Goal: Find specific page/section: Find specific page/section

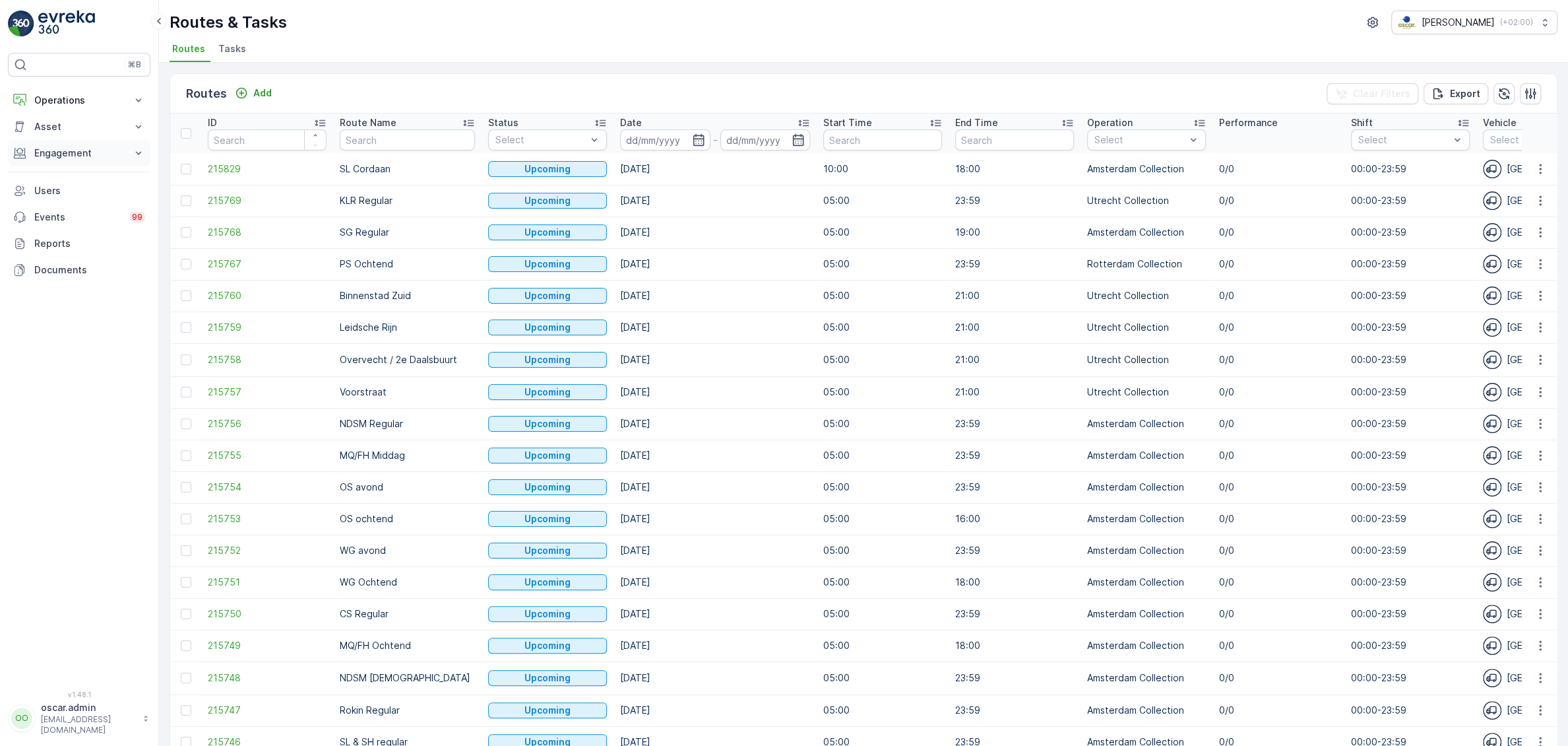
click at [57, 157] on p "Engagement" at bounding box center [79, 153] width 90 height 13
click at [71, 225] on p "Service Points" at bounding box center [65, 231] width 64 height 13
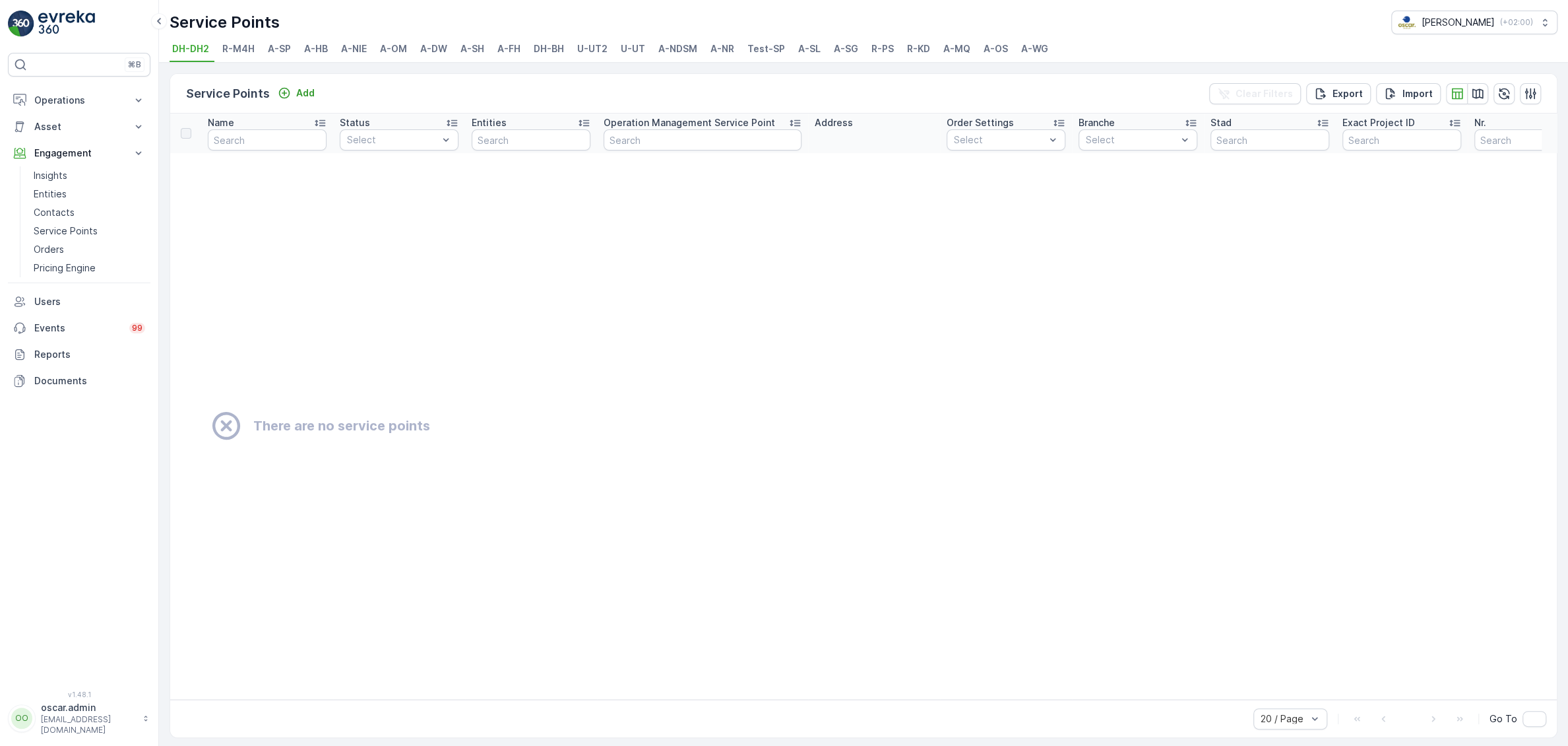
click at [238, 51] on span "R-M4H" at bounding box center [238, 49] width 32 height 13
click at [275, 50] on span "A-SP" at bounding box center [279, 49] width 23 height 13
click at [312, 47] on span "A-HB" at bounding box center [316, 49] width 24 height 13
click at [371, 58] on li "A-NIE" at bounding box center [355, 51] width 34 height 22
click at [399, 56] on li "A-OM" at bounding box center [394, 51] width 35 height 22
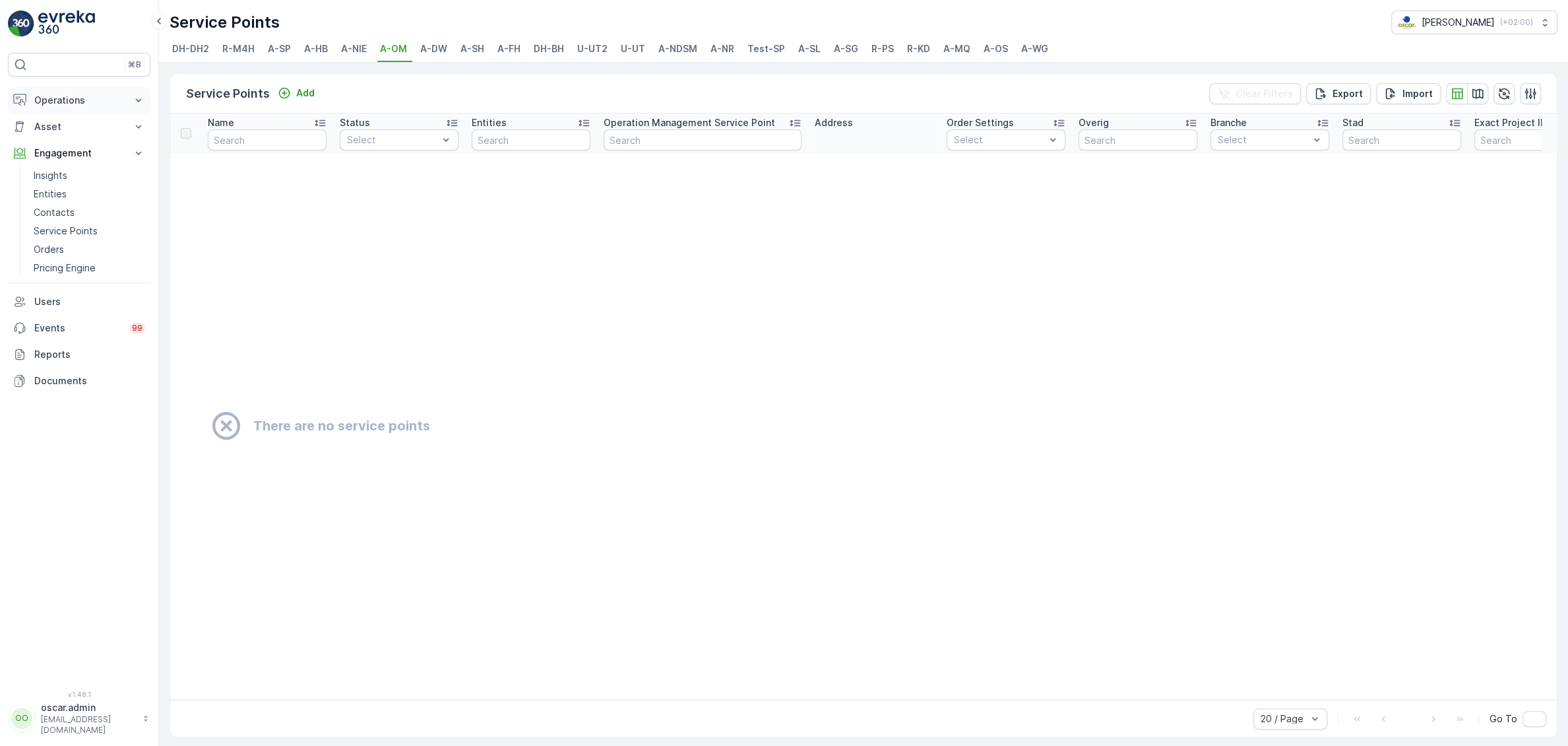
click at [61, 94] on p "Operations" at bounding box center [79, 100] width 90 height 13
click at [77, 160] on p "Routes & Tasks" at bounding box center [67, 160] width 68 height 13
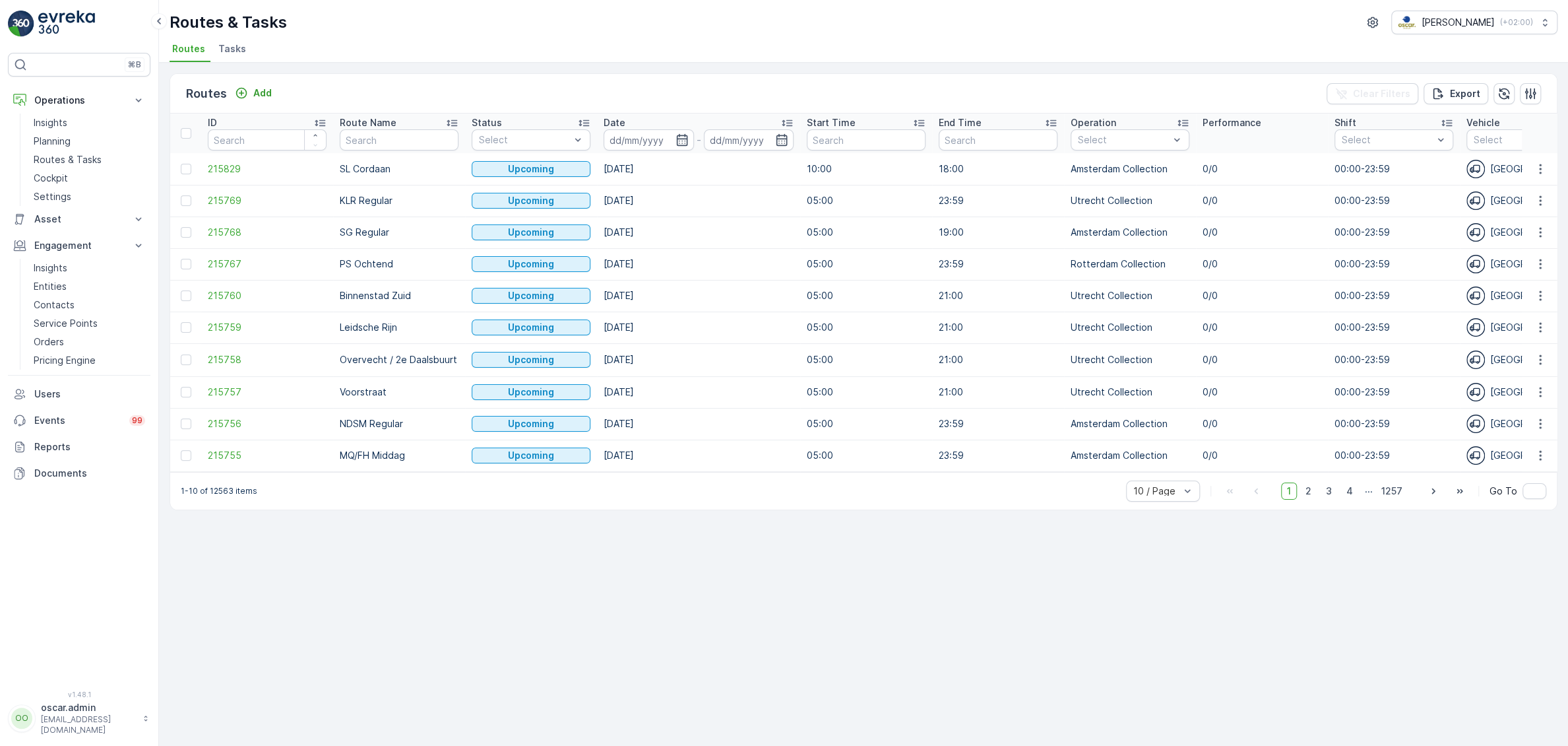
click at [231, 49] on span "Tasks" at bounding box center [232, 49] width 28 height 13
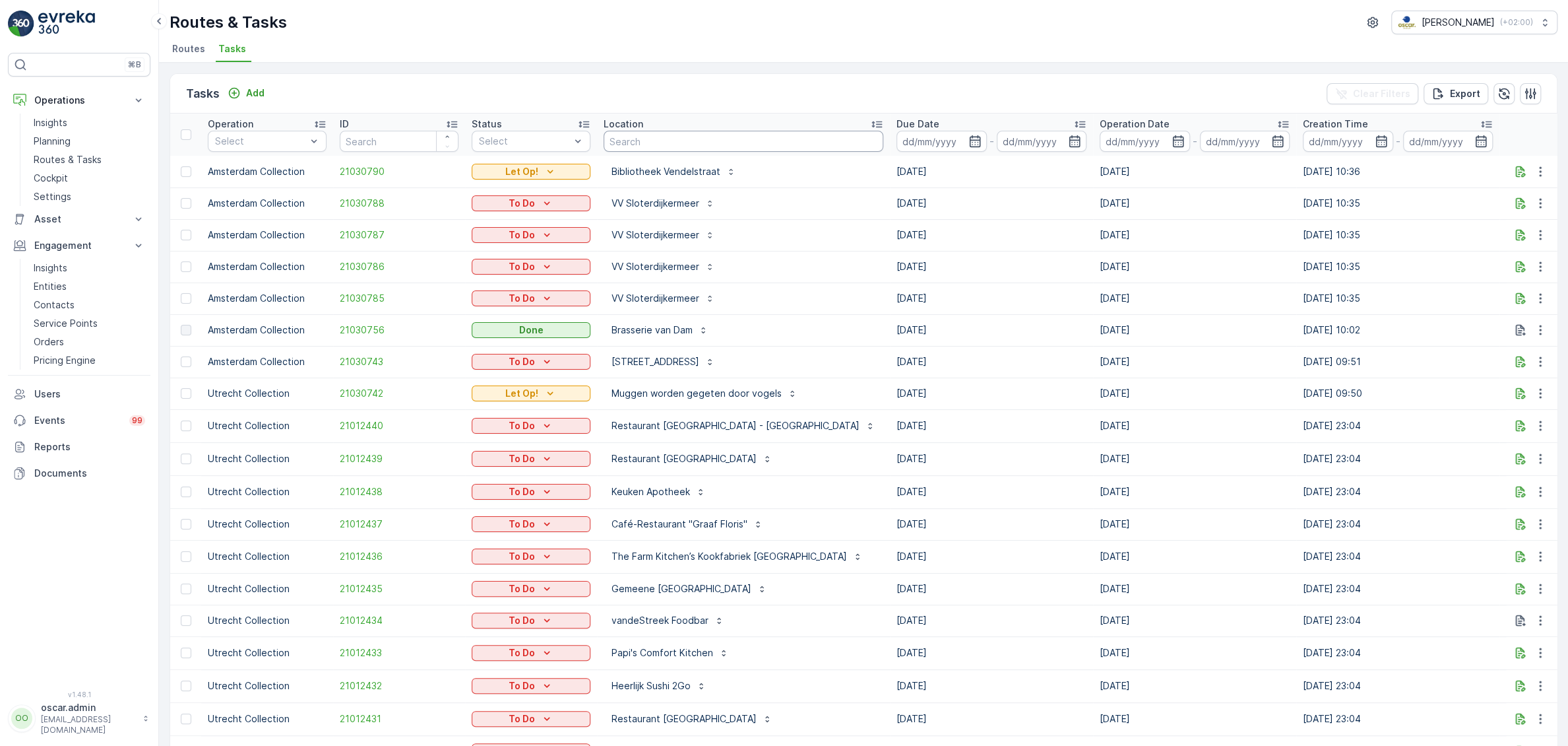
click at [754, 142] on input "text" at bounding box center [744, 141] width 280 height 21
click at [968, 144] on icon "button" at bounding box center [975, 141] width 13 height 13
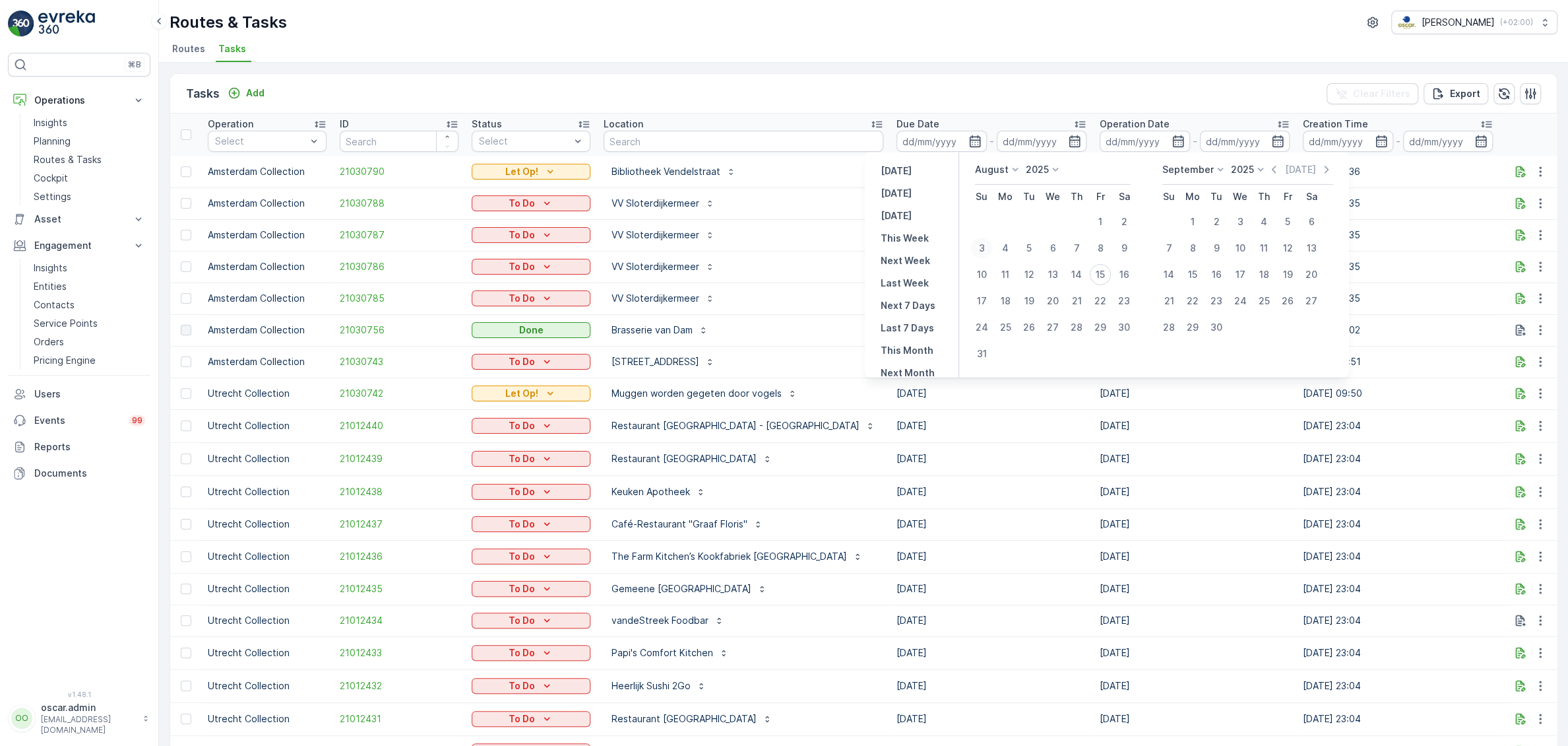
click at [978, 249] on div "3" at bounding box center [981, 248] width 21 height 21
type input "[DATE]"
click at [1121, 246] on div "9" at bounding box center [1124, 248] width 21 height 21
type input "[DATE]"
click at [978, 245] on div "3" at bounding box center [981, 248] width 21 height 21
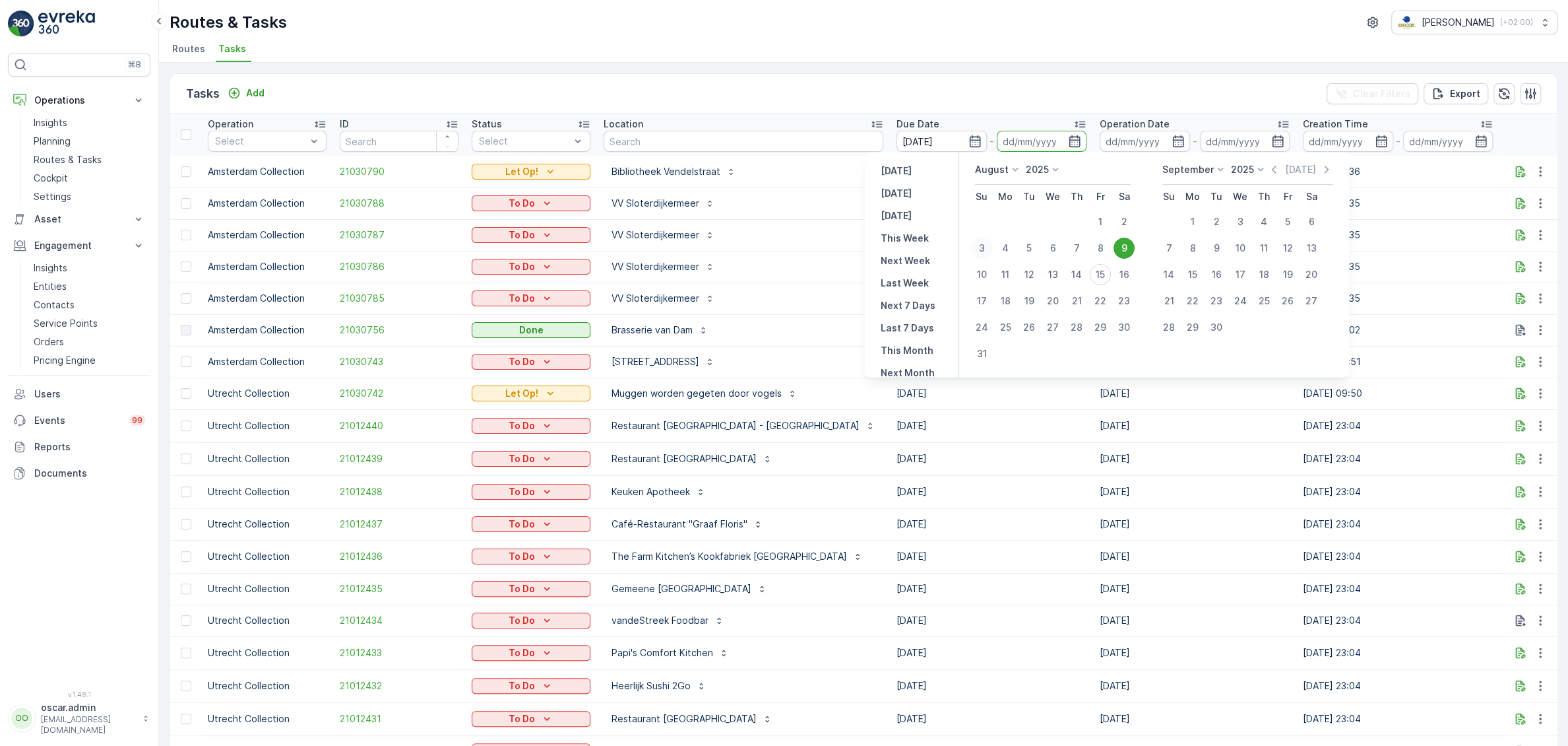
type input "[DATE]"
click at [1121, 250] on div "9" at bounding box center [1124, 248] width 21 height 21
type input "[DATE]"
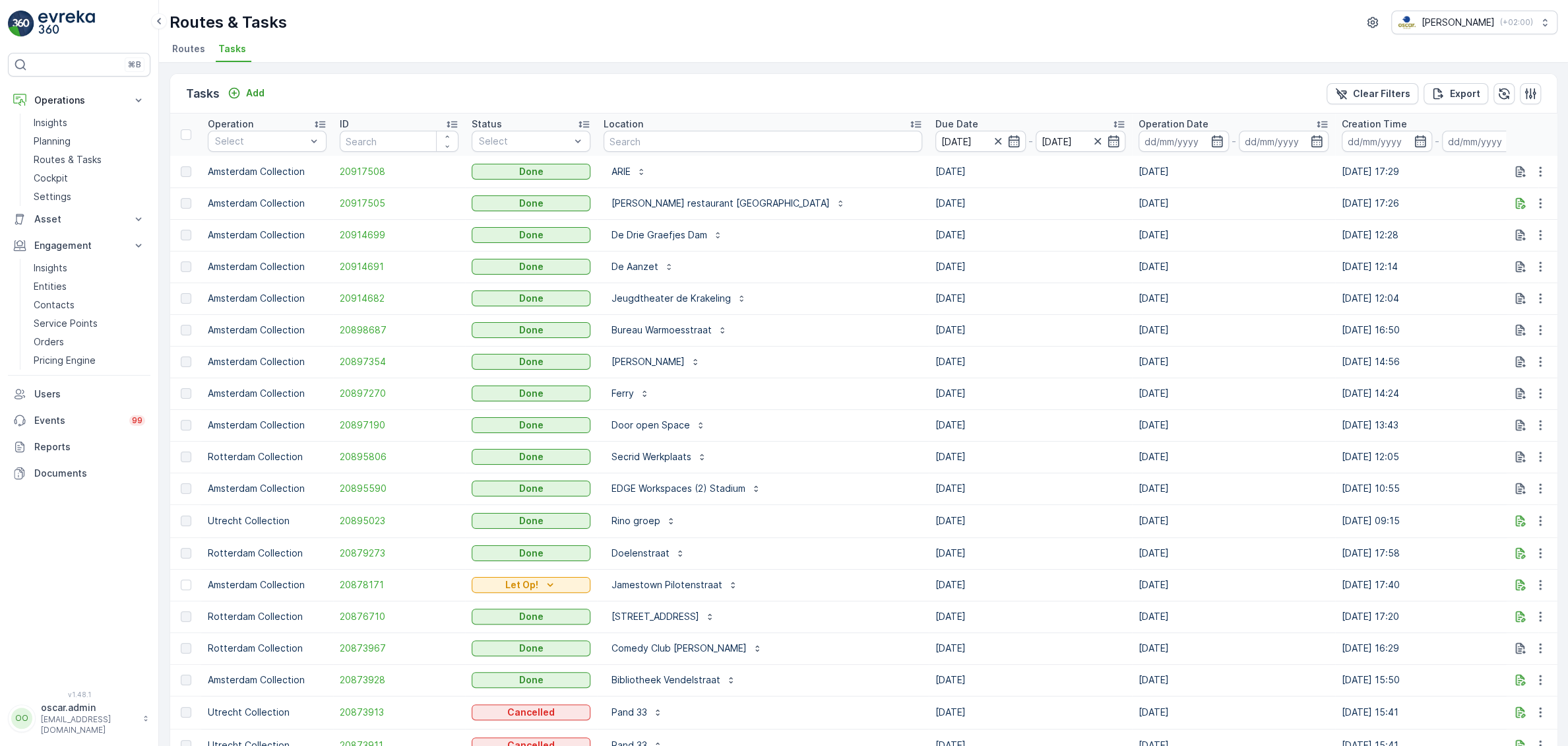
scroll to position [1046, 0]
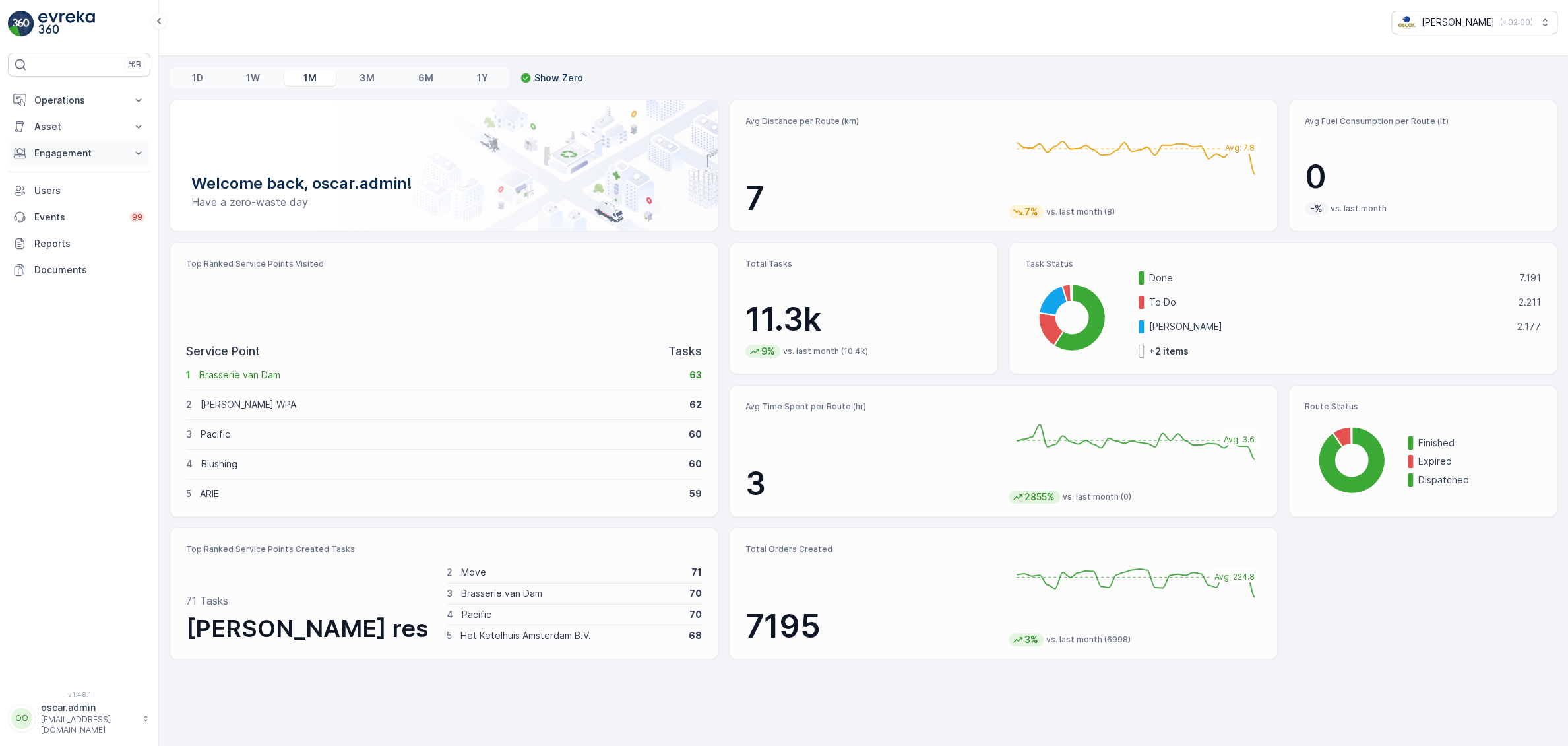
click at [77, 153] on p "Engagement" at bounding box center [79, 153] width 90 height 13
click at [83, 98] on p "Operations" at bounding box center [79, 100] width 90 height 13
click at [63, 121] on p "Insights" at bounding box center [50, 123] width 34 height 13
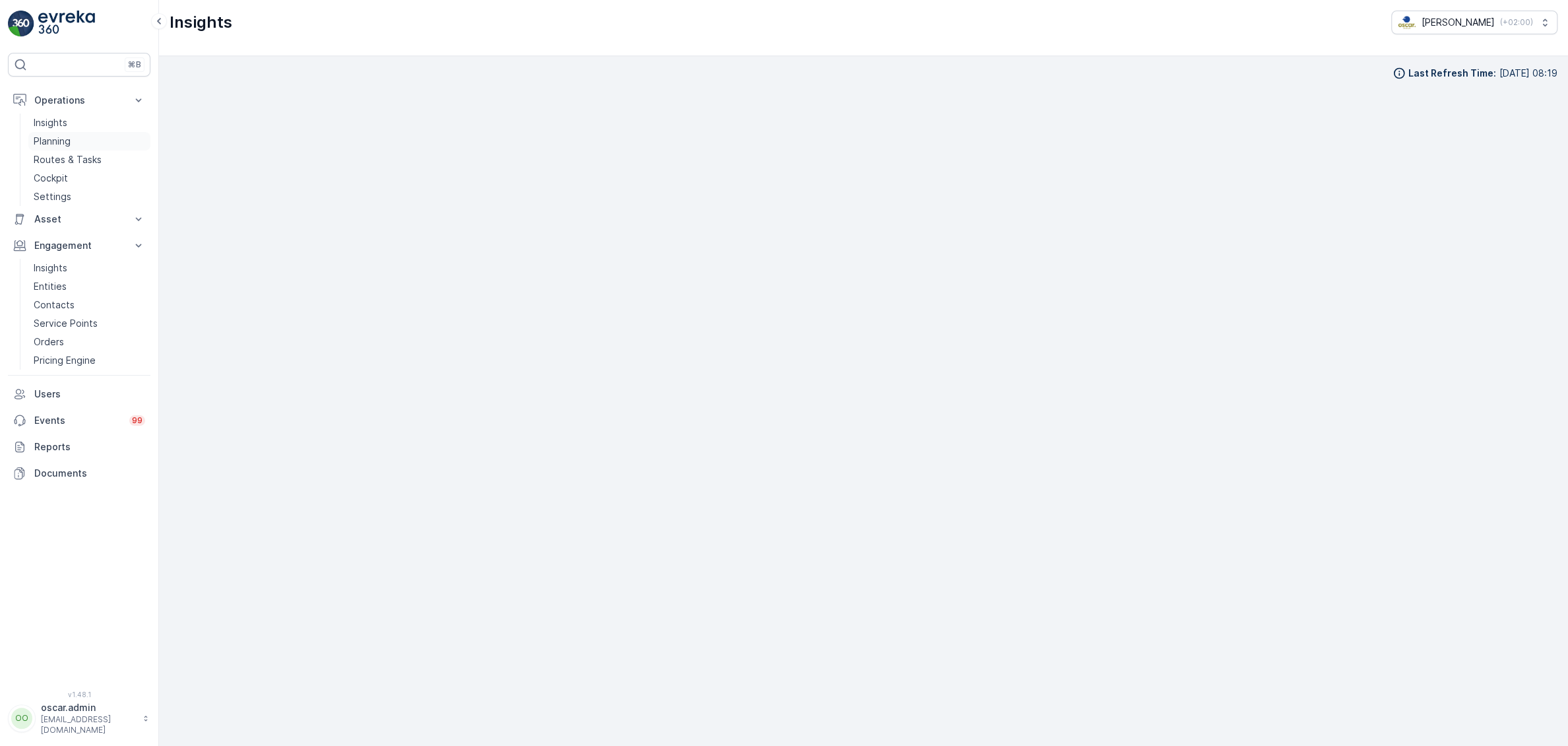
click at [50, 142] on p "Planning" at bounding box center [52, 141] width 37 height 13
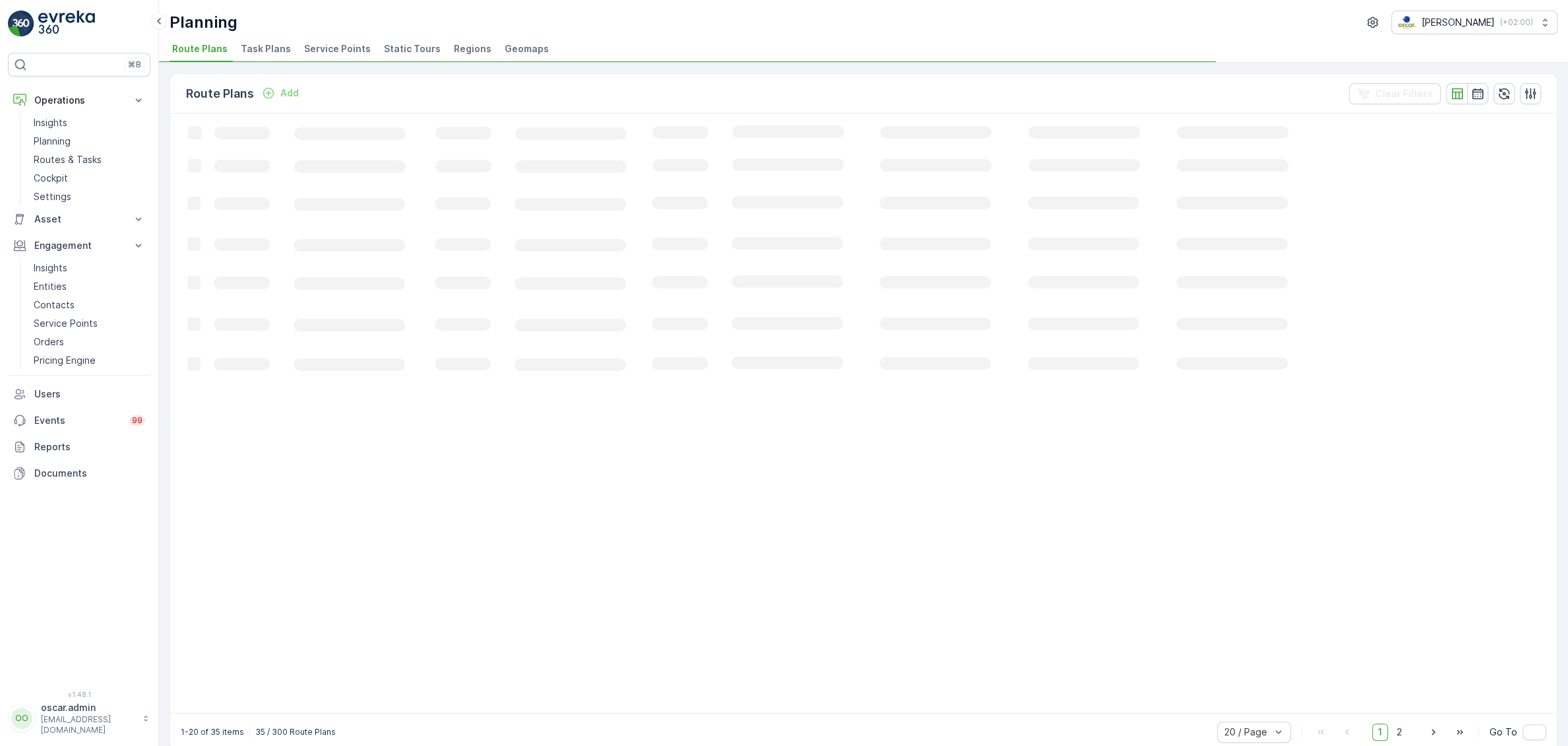
click at [335, 54] on span "Service Points" at bounding box center [337, 49] width 67 height 13
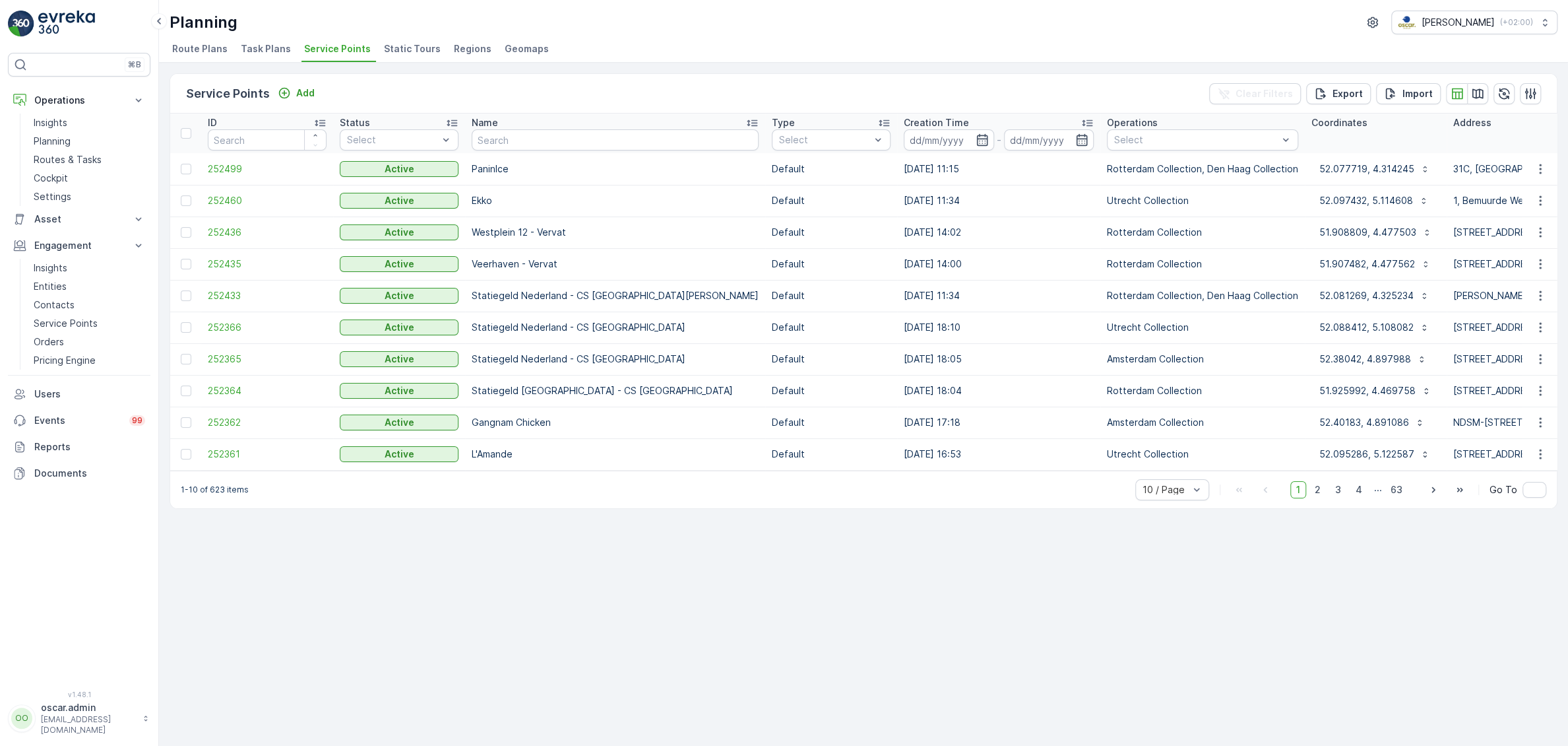
click at [269, 50] on span "Task Plans" at bounding box center [266, 49] width 50 height 13
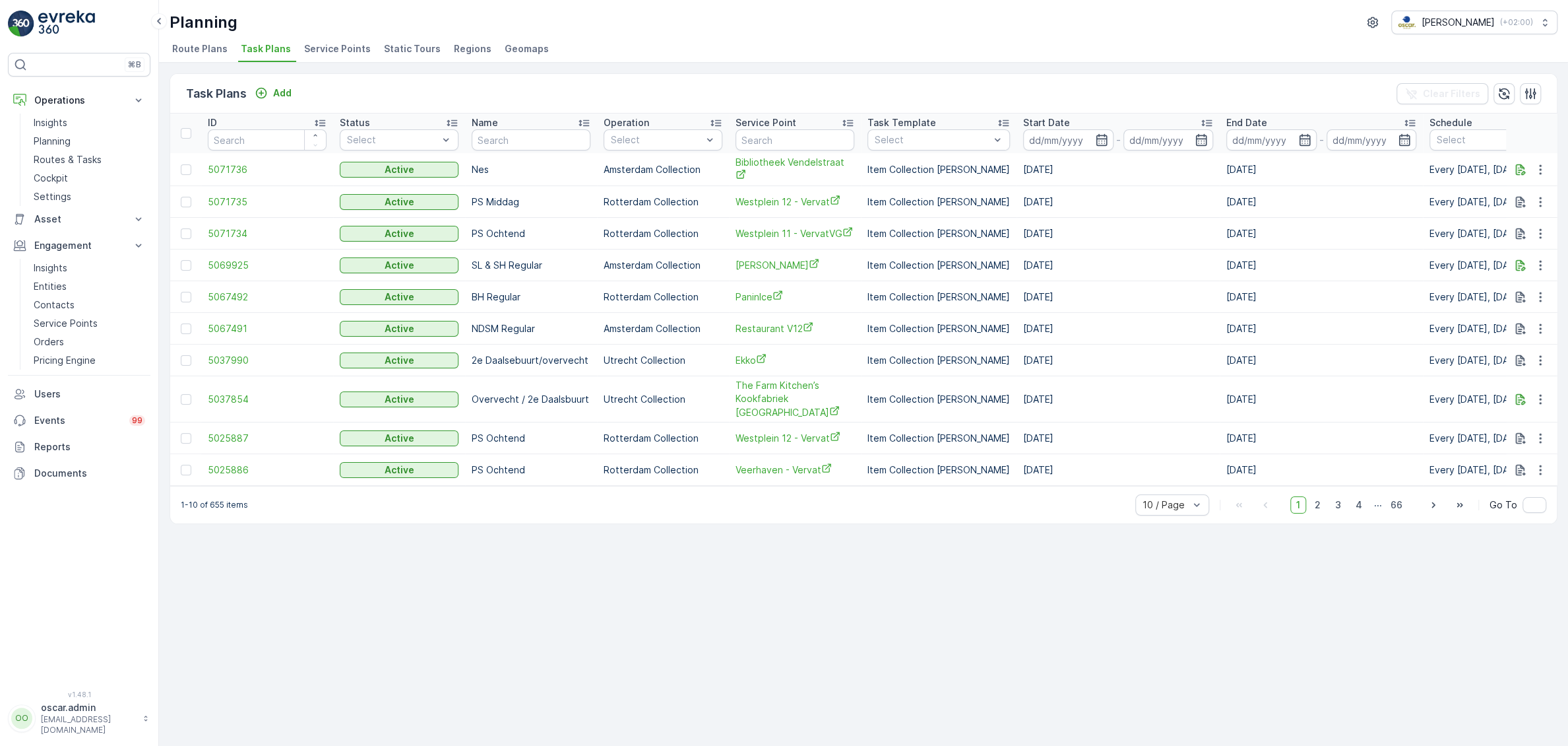
click at [331, 52] on span "Service Points" at bounding box center [337, 49] width 67 height 13
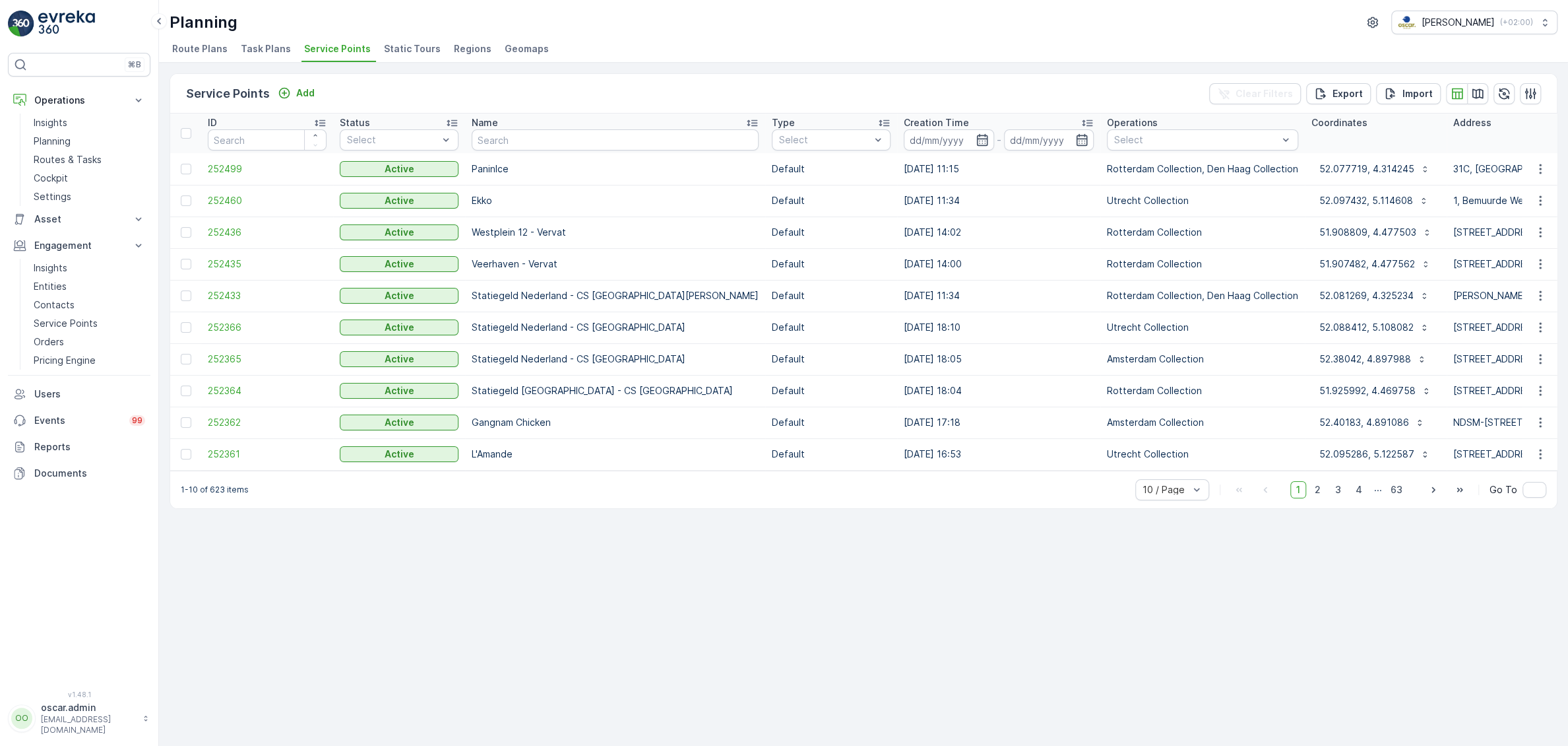
click at [1119, 611] on div "Service Points Add Clear Filters Export Import ID Status Select Name Type Selec…" at bounding box center [864, 404] width 1409 height 683
click at [66, 325] on p "Service Points" at bounding box center [65, 323] width 64 height 13
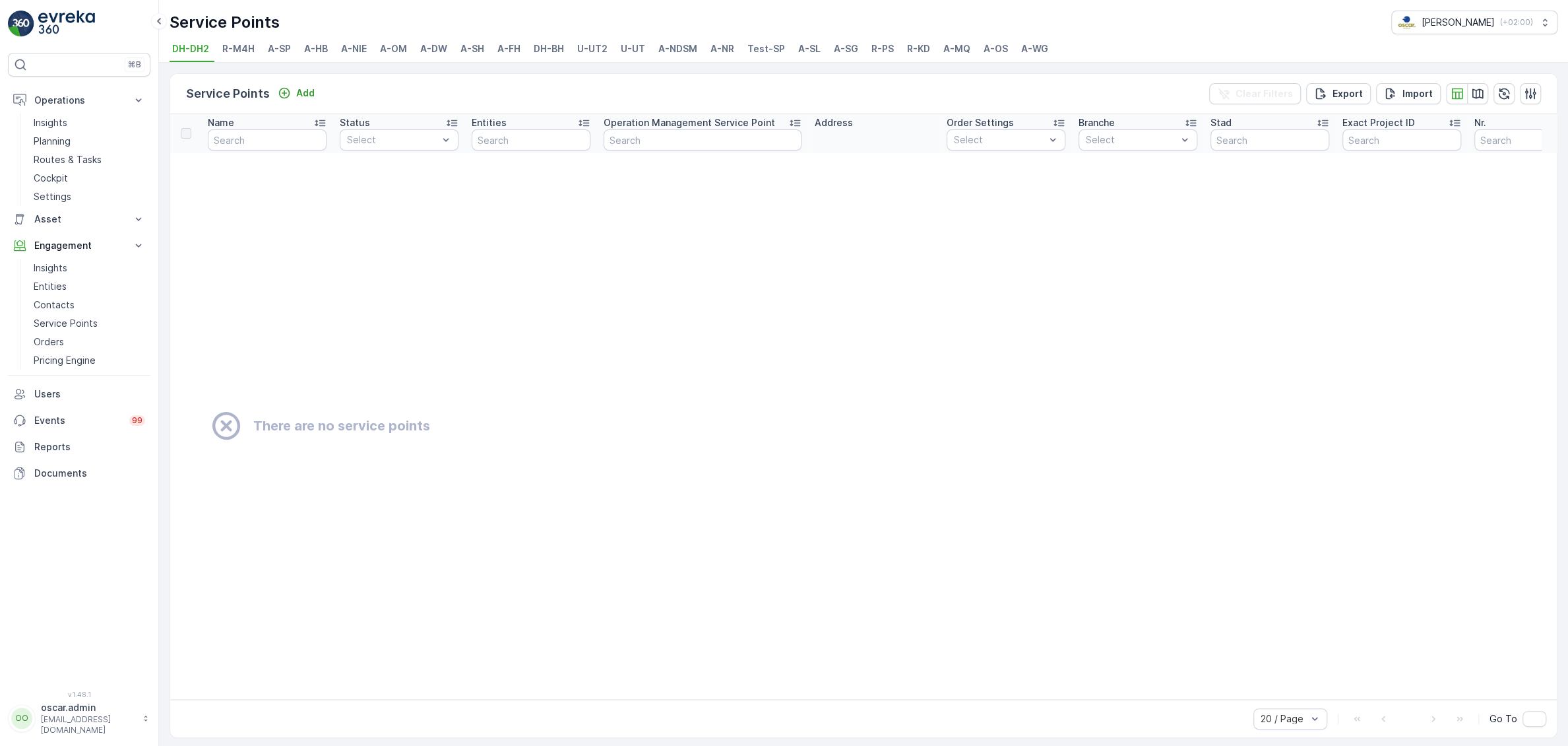
click at [625, 55] on span "U-UT" at bounding box center [633, 49] width 24 height 13
